Goal: Task Accomplishment & Management: Manage account settings

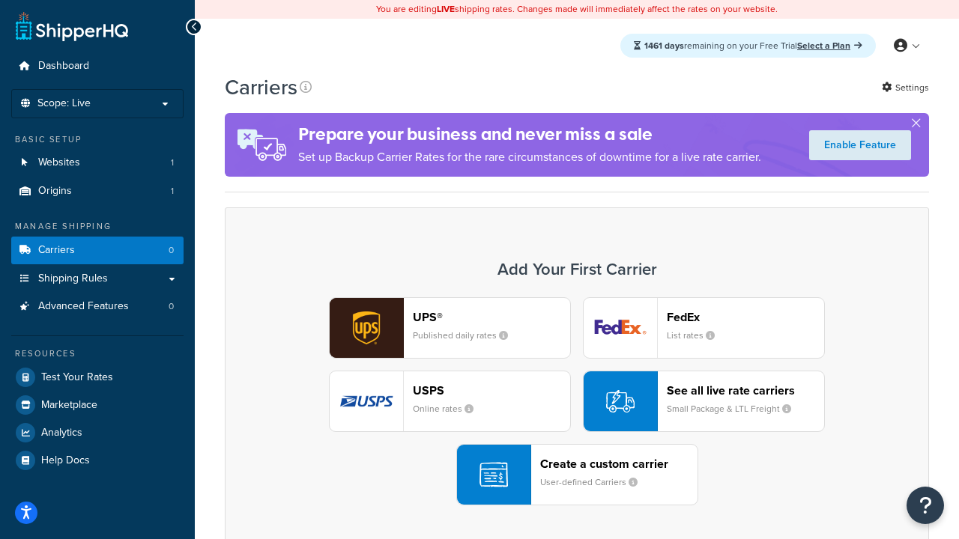
click at [577, 402] on div "UPS® Published daily rates FedEx List rates USPS Online rates See all live rate…" at bounding box center [576, 401] width 673 height 208
click at [745, 317] on header "FedEx" at bounding box center [745, 317] width 157 height 14
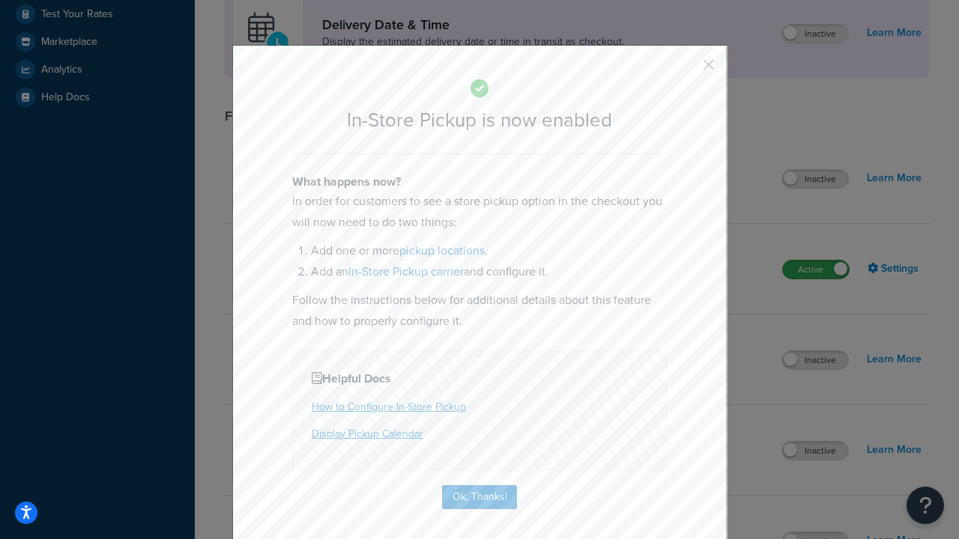
scroll to position [420, 0]
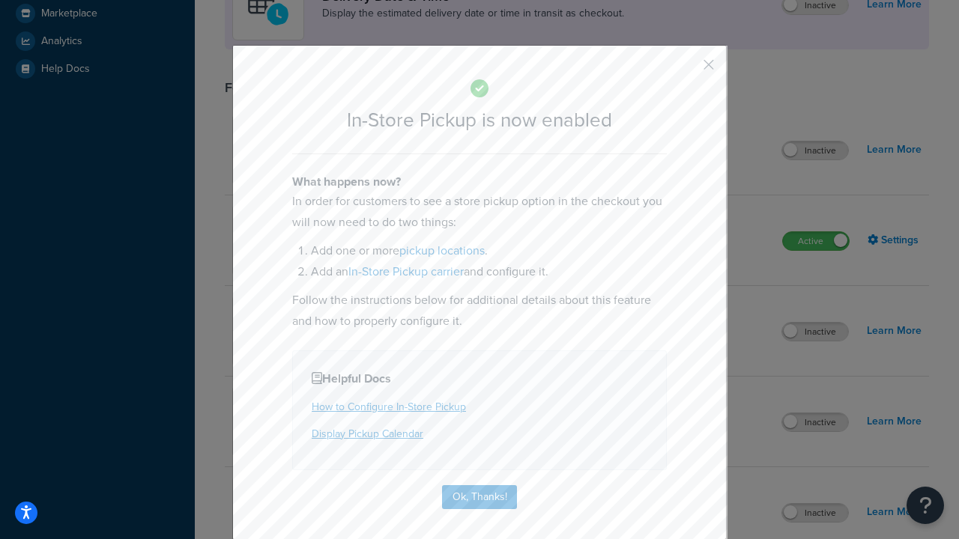
click at [686, 70] on button "button" at bounding box center [687, 70] width 4 height 4
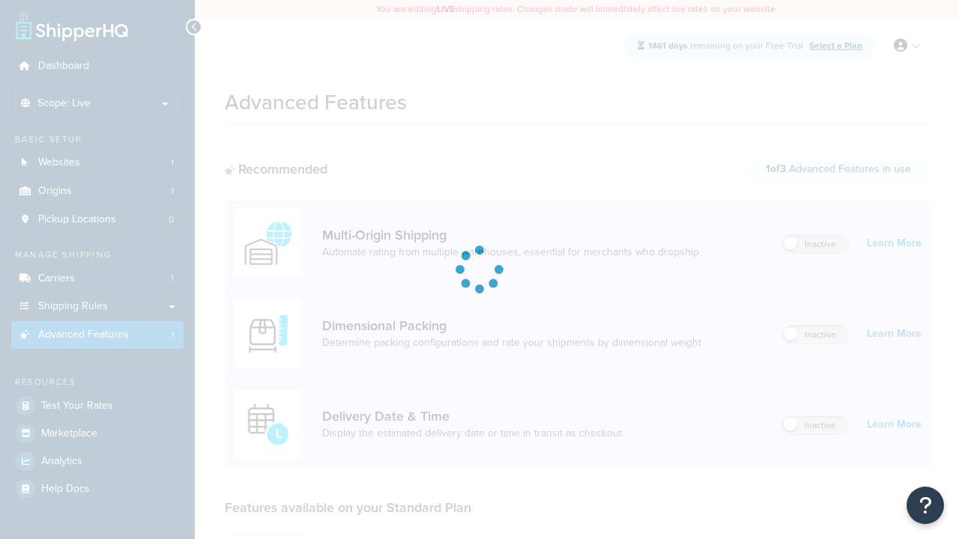
scroll to position [392, 0]
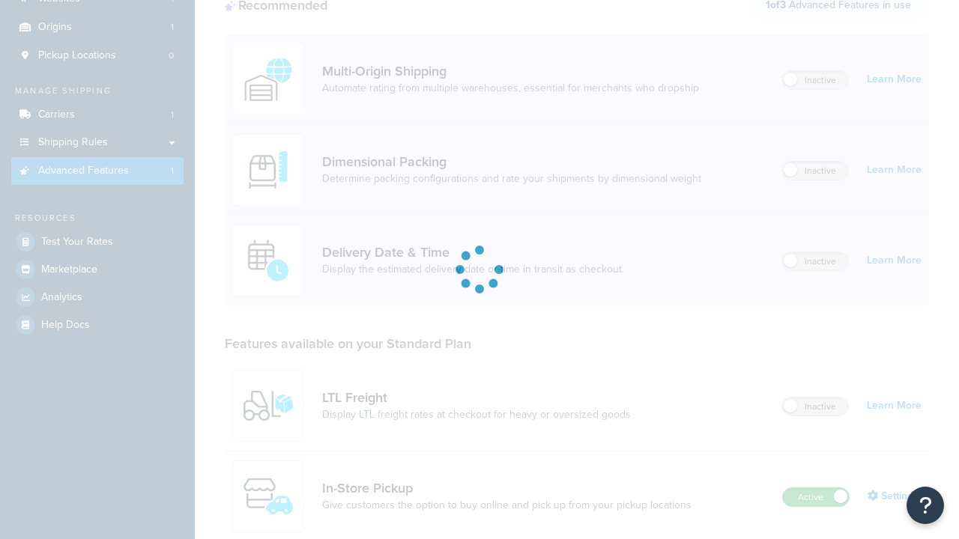
click at [816, 488] on label "Active" at bounding box center [816, 497] width 66 height 18
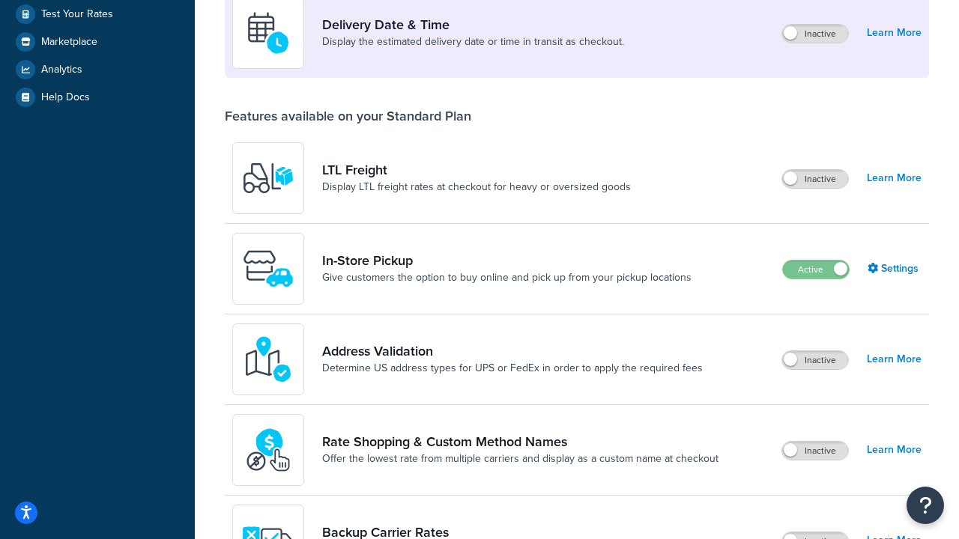
scroll to position [363, 0]
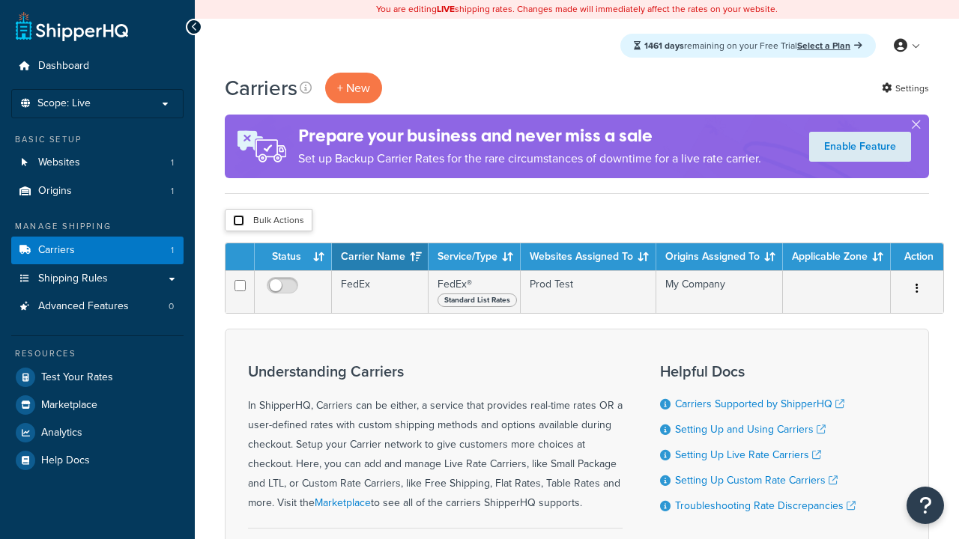
click at [238, 221] on input "checkbox" at bounding box center [238, 220] width 11 height 11
checkbox input "true"
click at [0, 0] on button "Delete" at bounding box center [0, 0] width 0 height 0
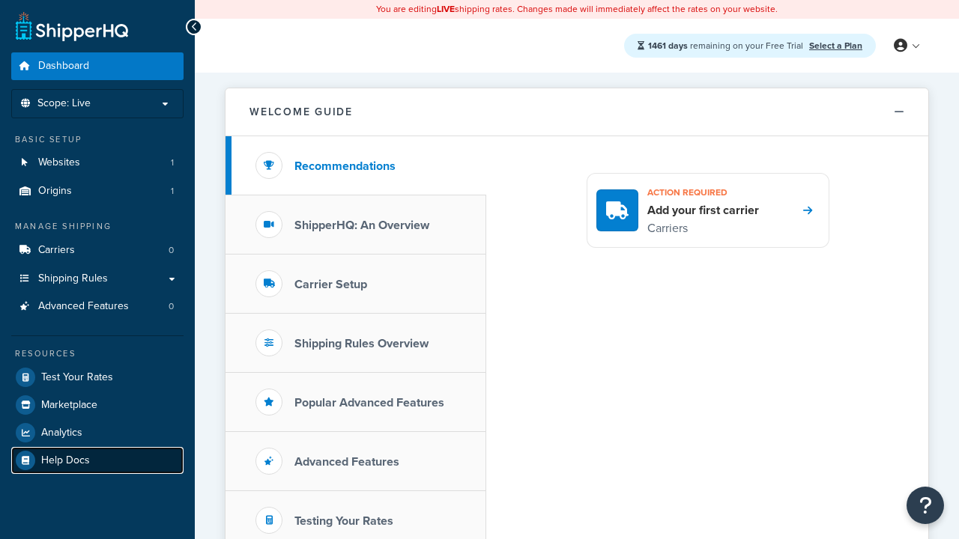
click at [97, 460] on link "Help Docs" at bounding box center [97, 460] width 172 height 27
